Goal: Task Accomplishment & Management: Complete application form

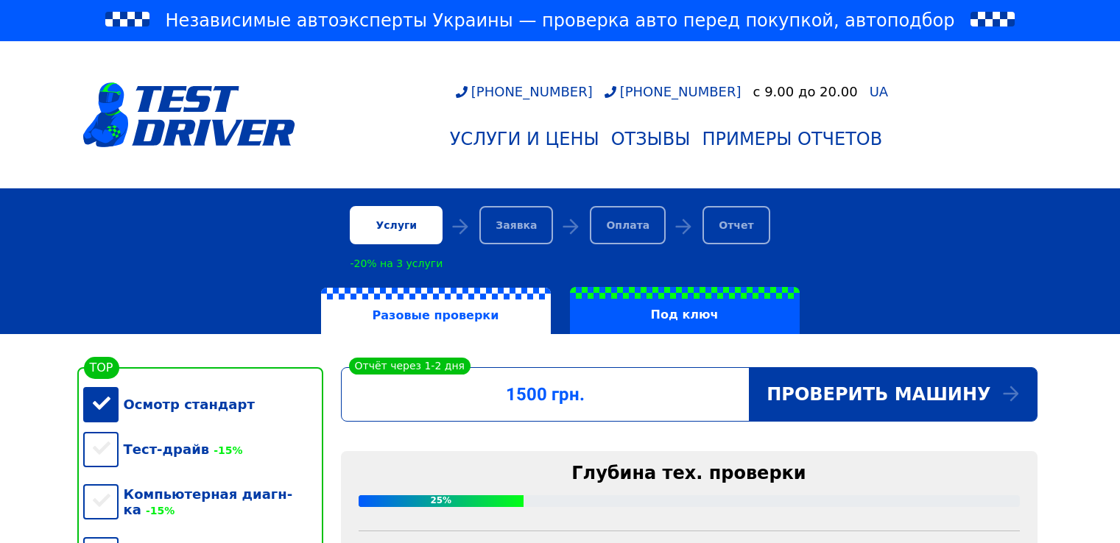
scroll to position [442, 0]
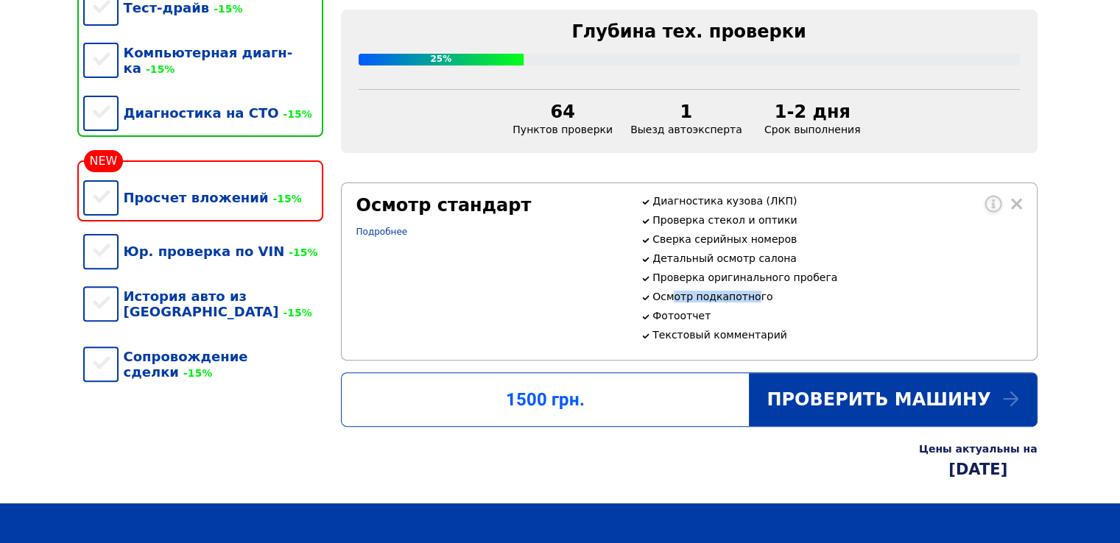
click at [748, 303] on p "Осмотр подкапотного" at bounding box center [836, 297] width 369 height 12
drag, startPoint x: 674, startPoint y: 336, endPoint x: 715, endPoint y: 339, distance: 40.6
click at [715, 322] on p "Фотоотчет" at bounding box center [836, 316] width 369 height 12
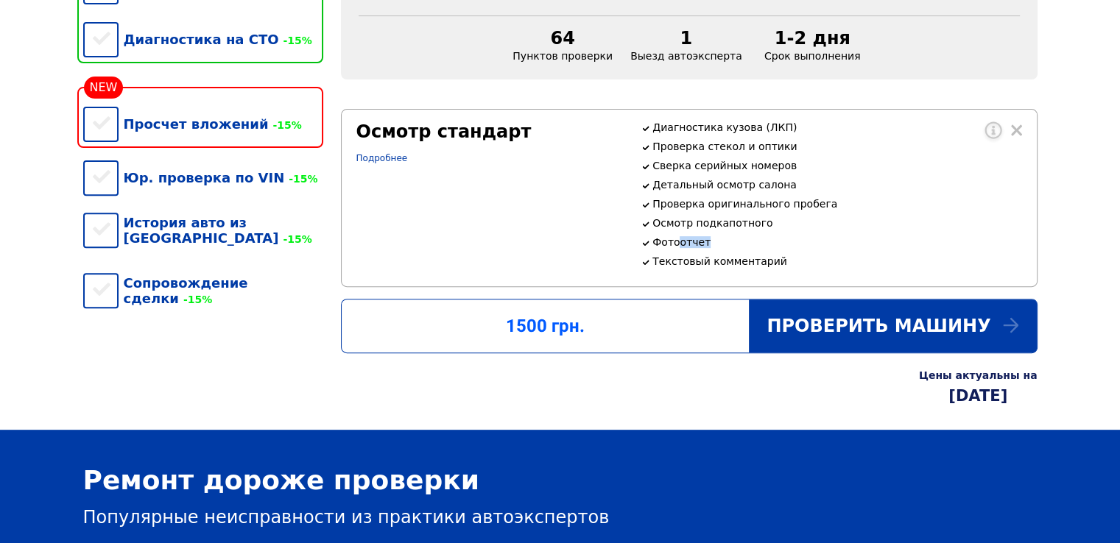
scroll to position [295, 0]
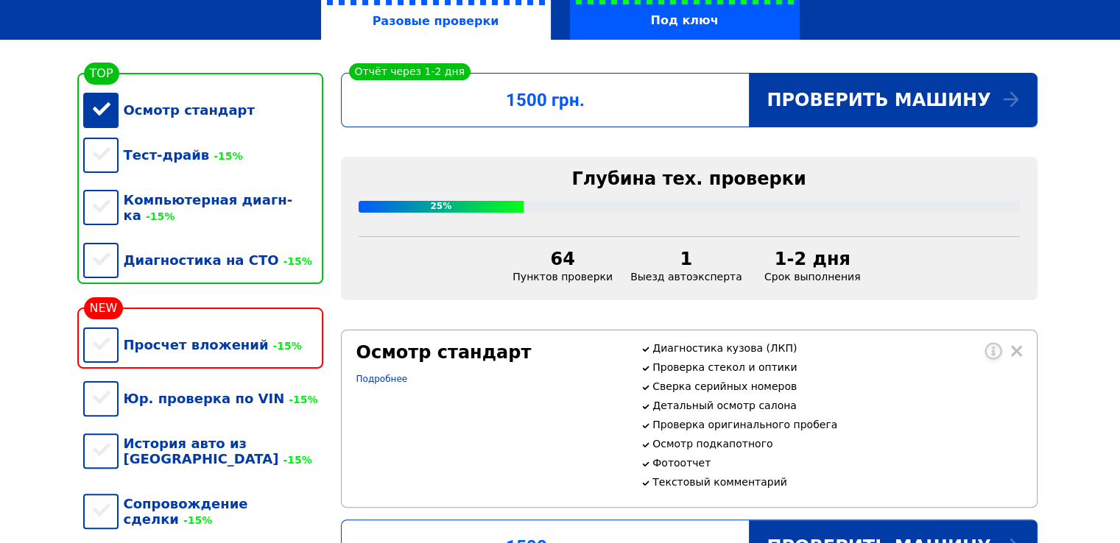
click at [98, 113] on div "Осмотр стандарт" at bounding box center [203, 110] width 240 height 45
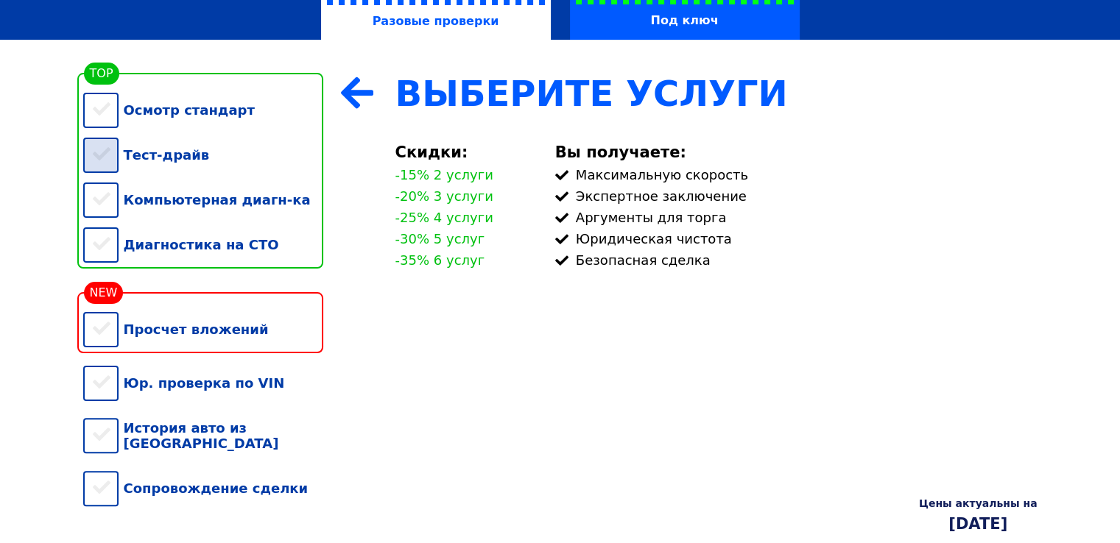
click at [94, 164] on div "Тест-драйв" at bounding box center [203, 155] width 240 height 45
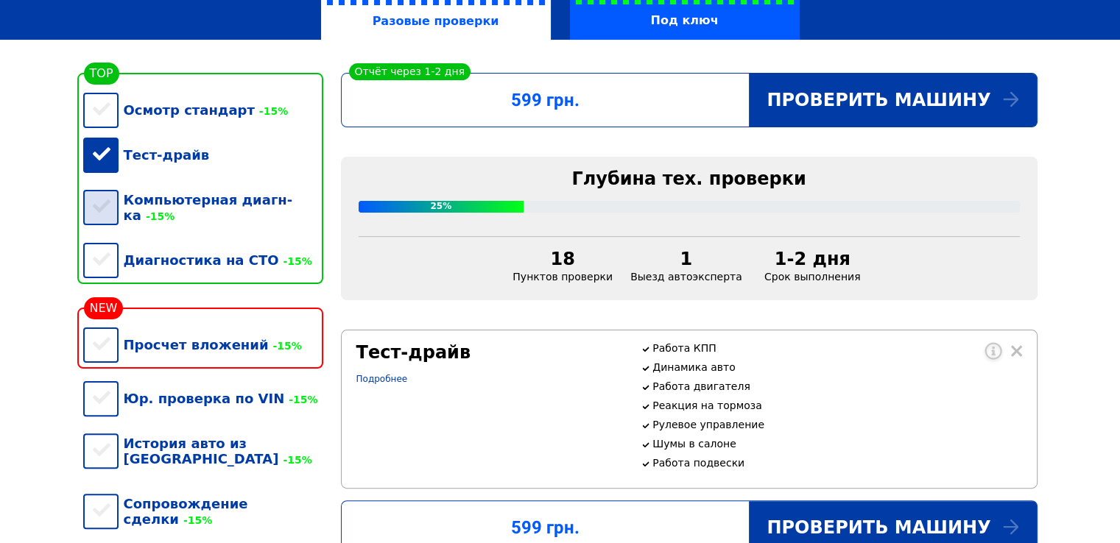
click at [102, 195] on div "Компьютерная диагн-ка -15%" at bounding box center [203, 207] width 240 height 60
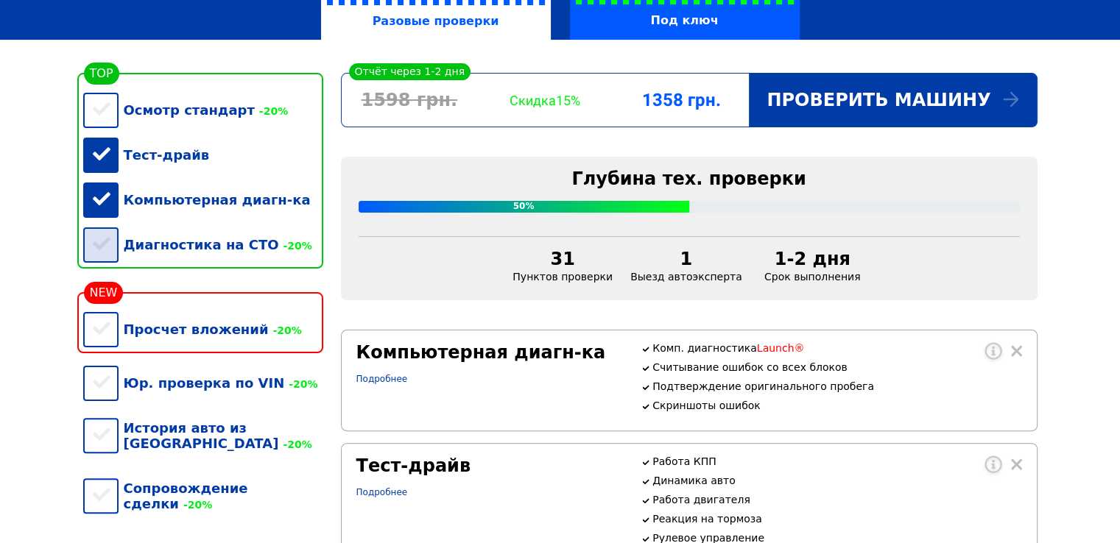
click at [105, 260] on div "Диагностика на СТО -20%" at bounding box center [203, 244] width 240 height 45
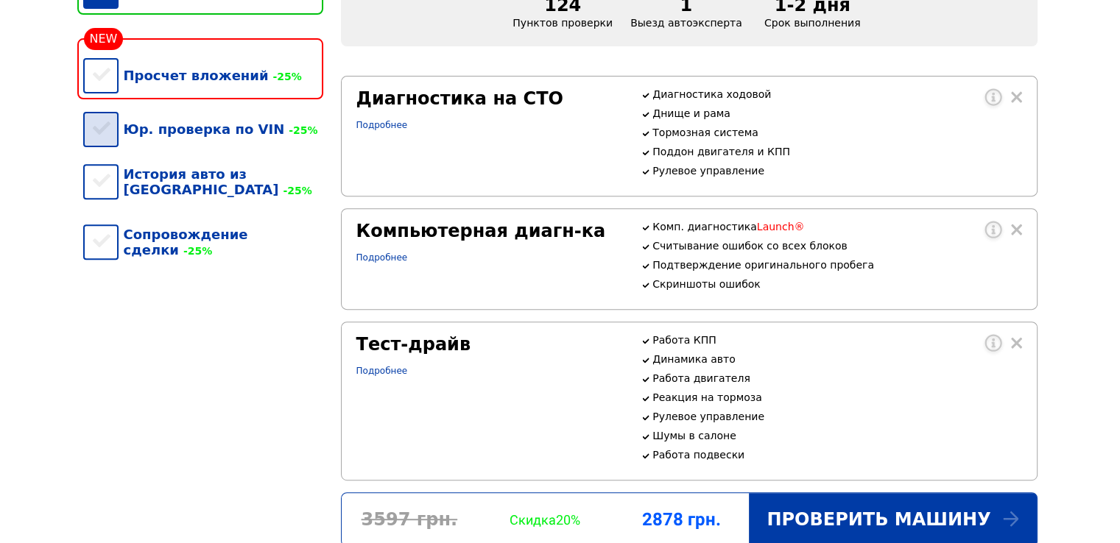
scroll to position [515, 0]
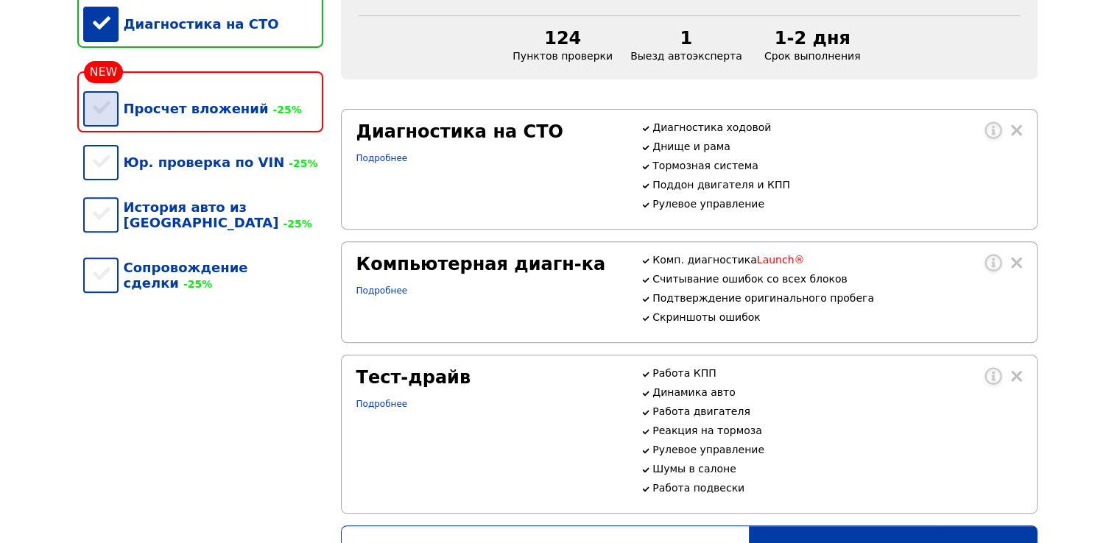
click at [106, 128] on div "Просчет вложений -25%" at bounding box center [203, 108] width 240 height 45
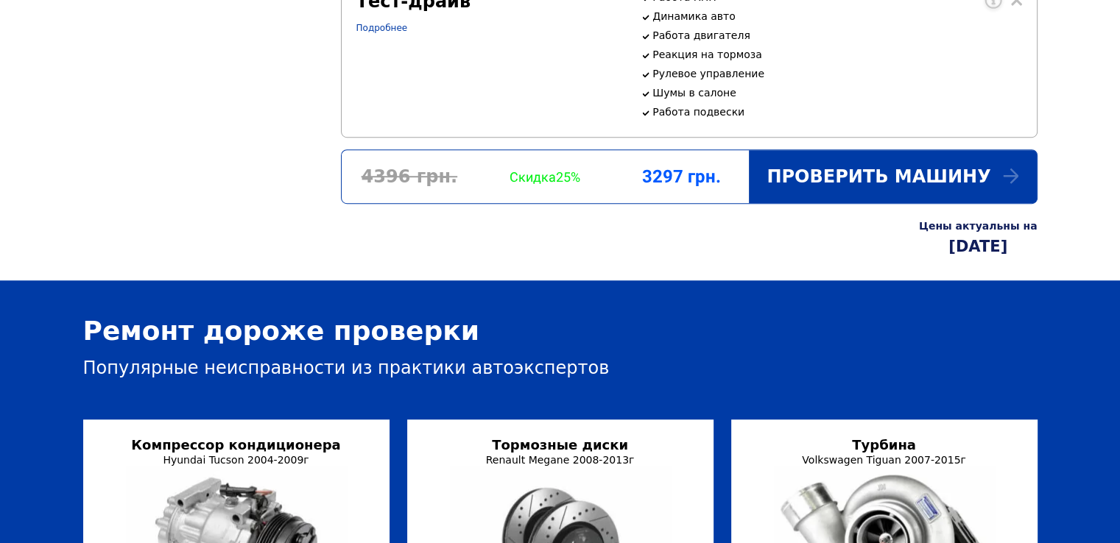
scroll to position [1031, 0]
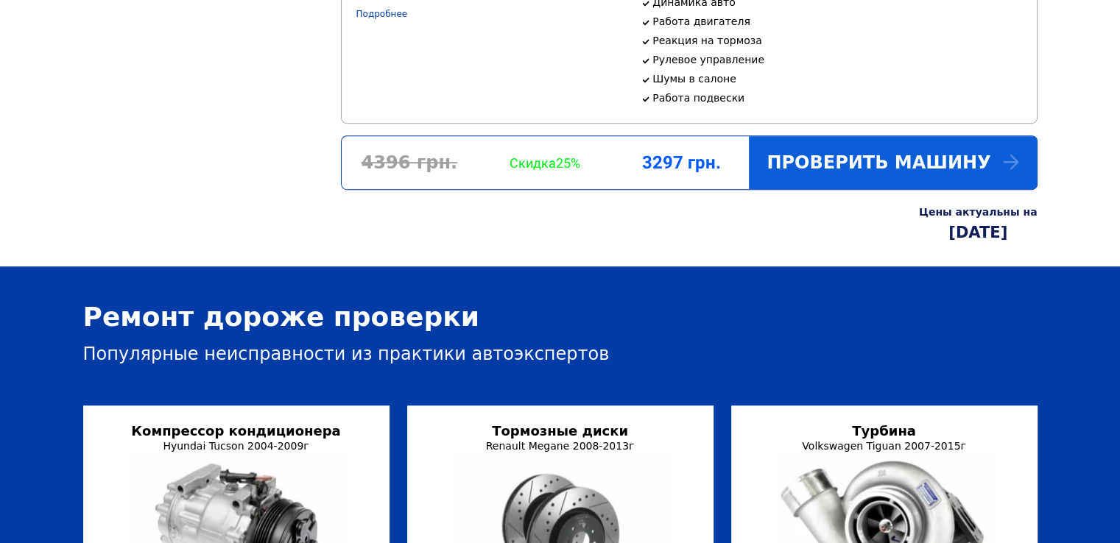
click at [881, 189] on div "Проверить машину" at bounding box center [892, 162] width 287 height 53
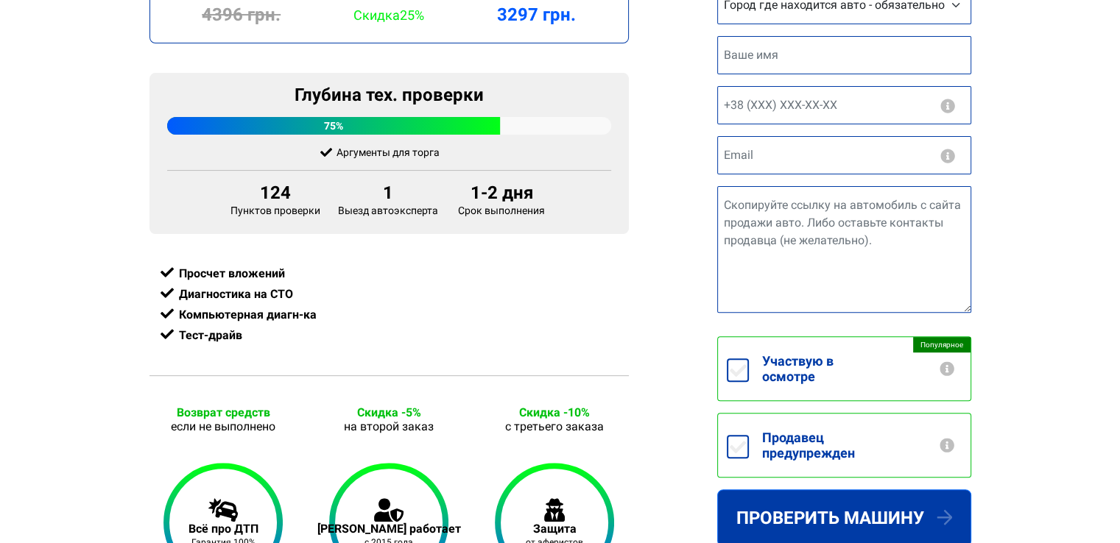
scroll to position [221, 0]
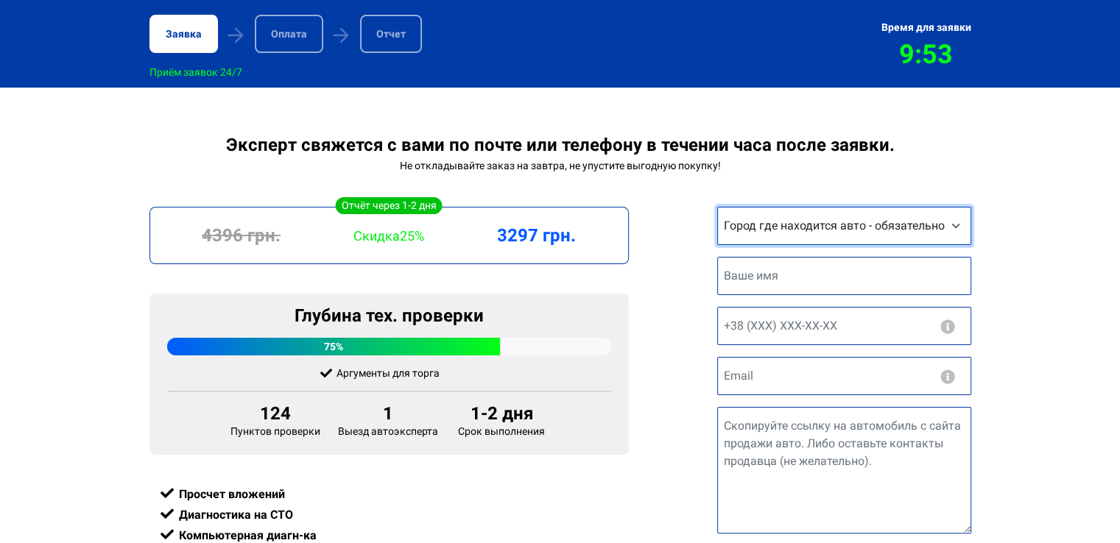
click at [803, 228] on select "Город где находится авто - обязательно Другой город [GEOGRAPHIC_DATA] [GEOGRAPH…" at bounding box center [844, 226] width 254 height 38
select select "[GEOGRAPHIC_DATA]"
click at [717, 210] on select "Город где находится авто - обязательно Другой город [GEOGRAPHIC_DATA] [GEOGRAPH…" at bounding box center [844, 226] width 254 height 38
click at [751, 278] on input "text" at bounding box center [844, 276] width 254 height 38
type input "Наталия"
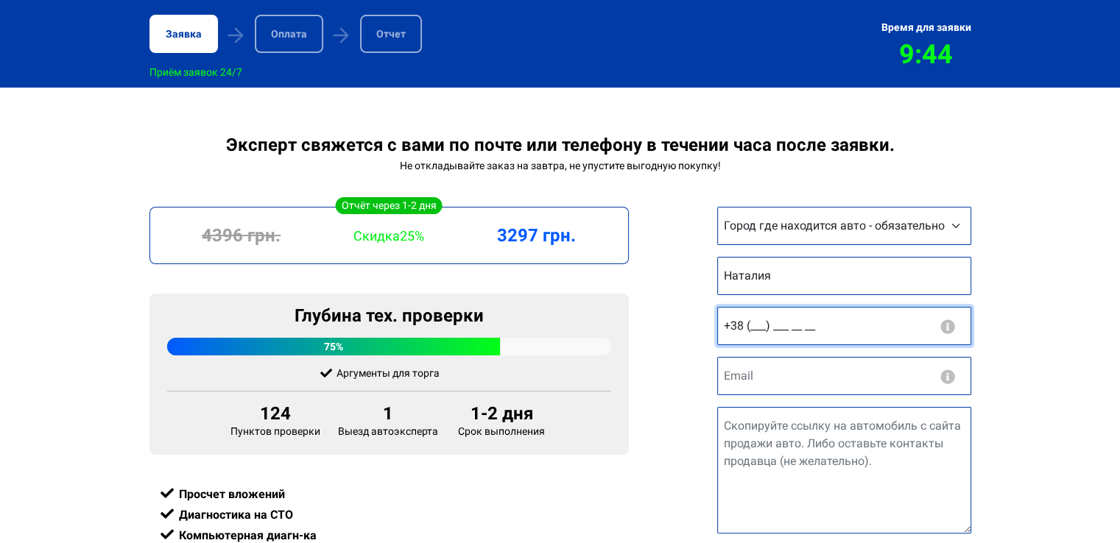
click at [763, 331] on input "+38 (___) ___ __ __" at bounding box center [844, 326] width 254 height 38
type input "+38 (063) 396 69 87"
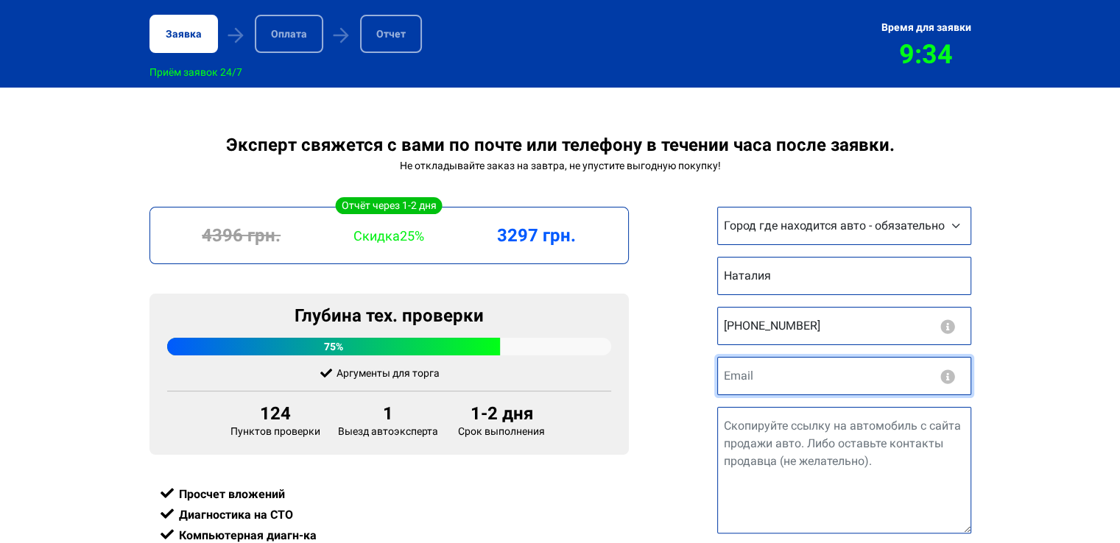
click at [750, 378] on input "email" at bounding box center [844, 376] width 254 height 38
type input "natdemn@gmail.com"
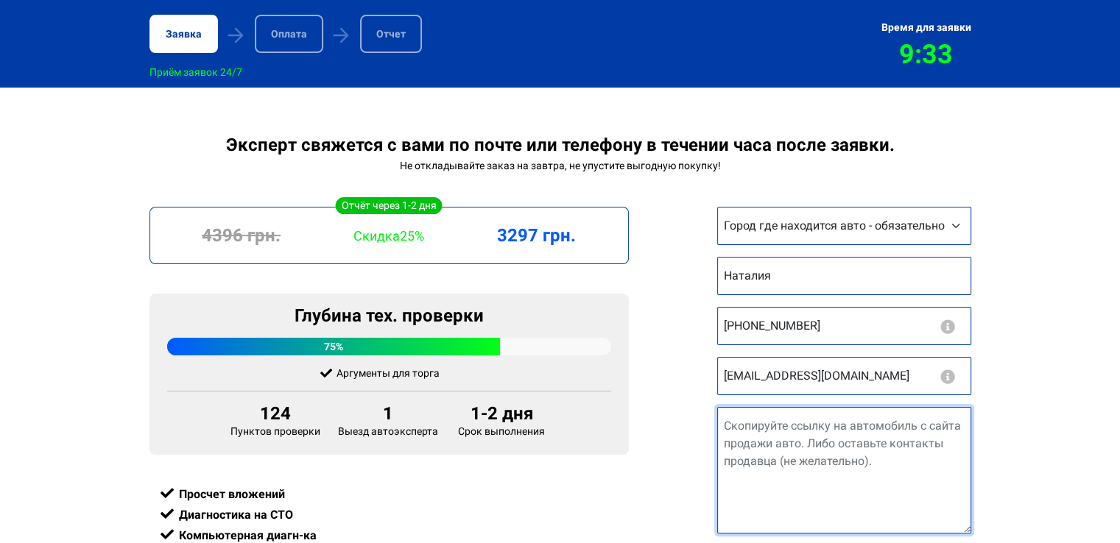
click at [804, 440] on textarea "Ссылка на авто" at bounding box center [844, 470] width 254 height 127
click at [847, 446] on textarea "Ссылка на авто" at bounding box center [844, 470] width 254 height 127
paste textarea "https://auto.ria.com/uk/auto_ford_focus_38603097.html"
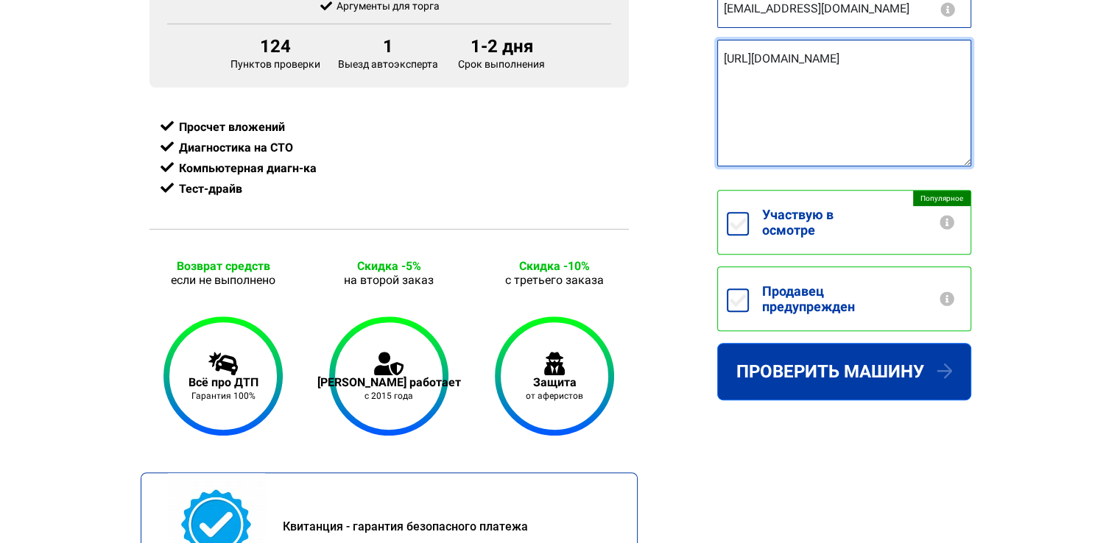
scroll to position [589, 0]
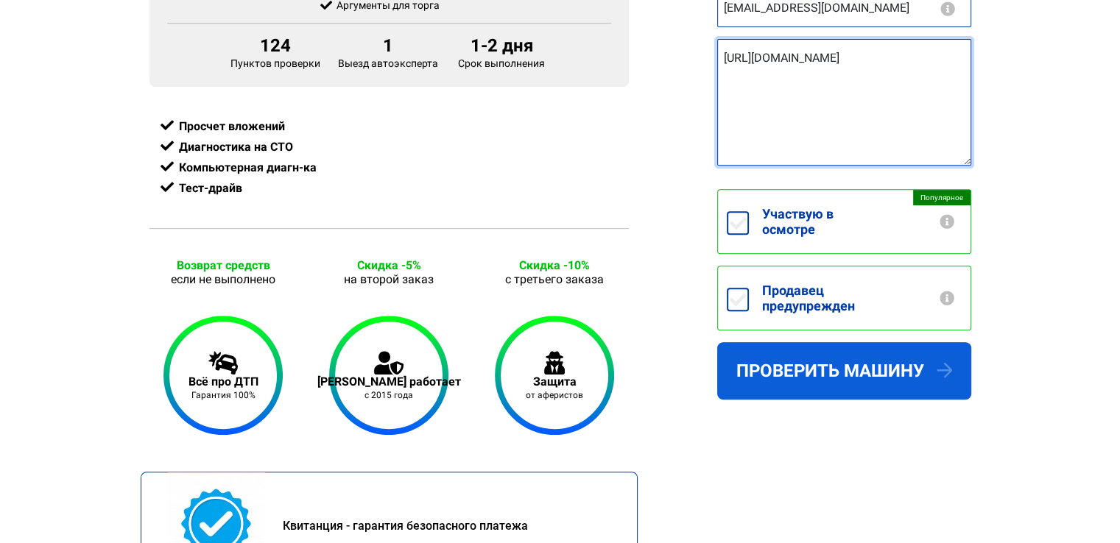
type textarea "https://auto.ria.com/uk/auto_ford_focus_38603097.html"
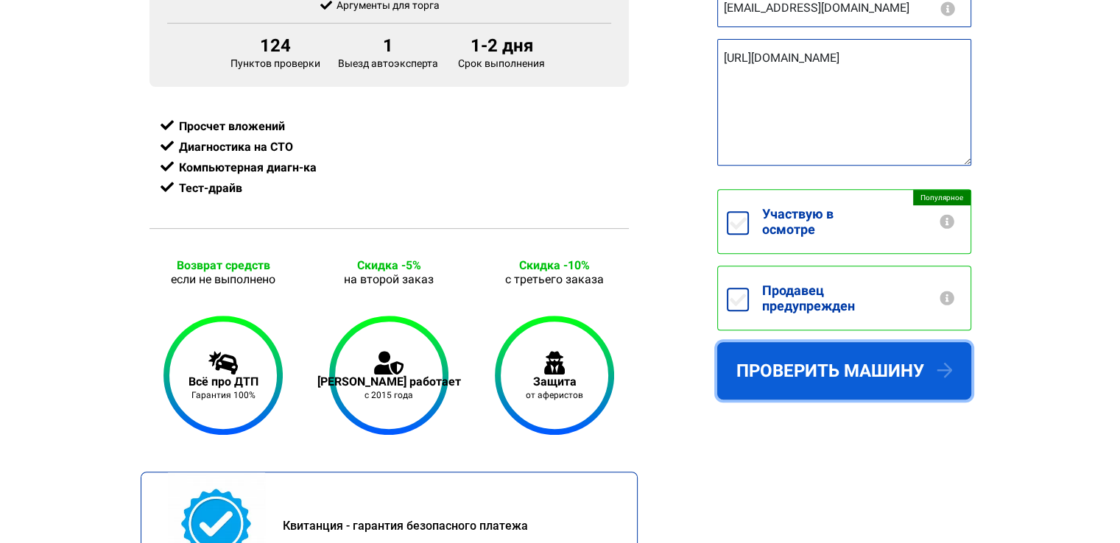
click at [831, 390] on button "Проверить машину" at bounding box center [844, 370] width 254 height 57
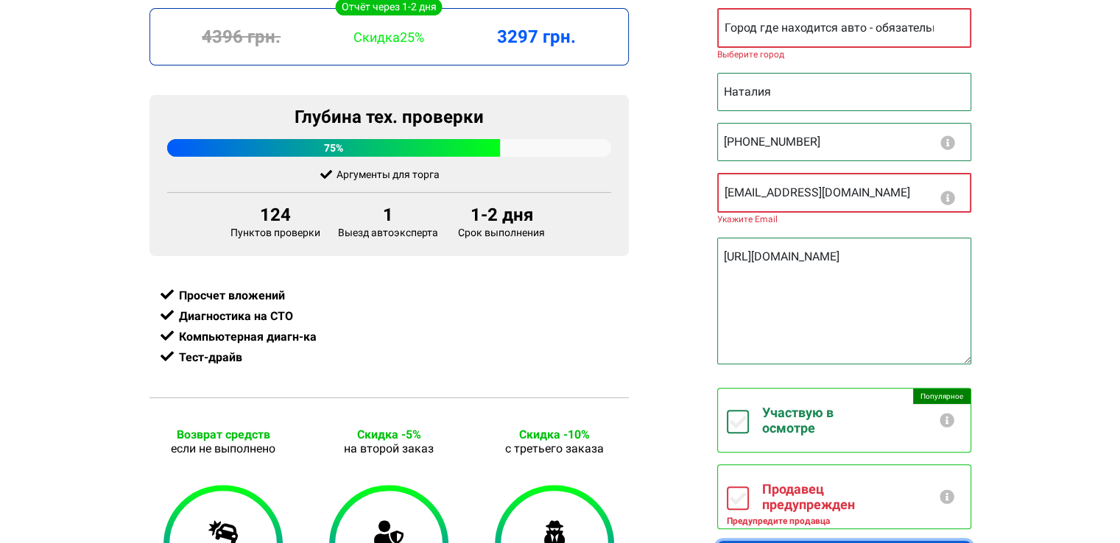
scroll to position [688, 0]
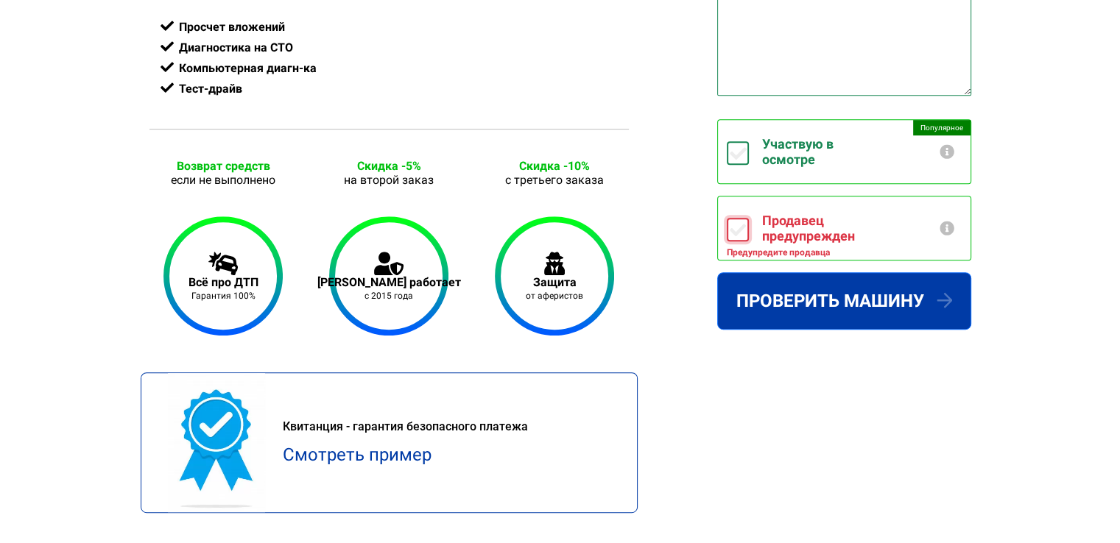
click at [734, 218] on input "Продавец предупрежден" at bounding box center [738, 230] width 22 height 24
checkbox input "true"
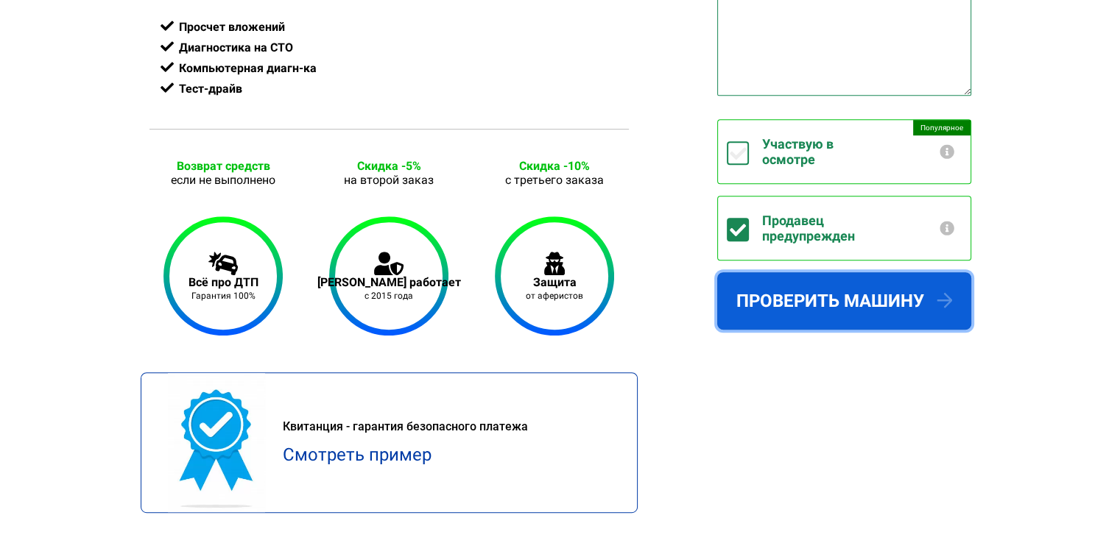
click at [866, 280] on button "Проверить машину" at bounding box center [844, 300] width 254 height 57
